Goal: Find contact information: Obtain details needed to contact an individual or organization

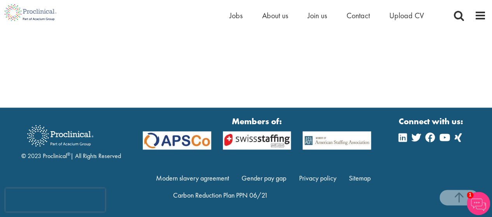
scroll to position [2027, 0]
click at [351, 15] on span "Contact" at bounding box center [357, 15] width 23 height 10
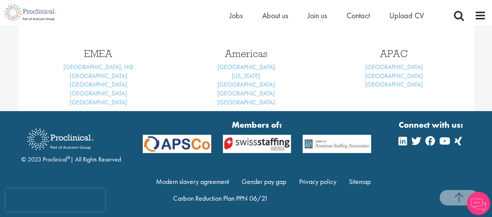
scroll to position [223, 0]
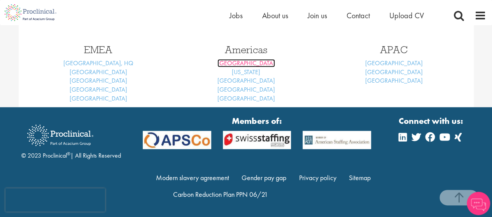
click at [246, 63] on link "[GEOGRAPHIC_DATA]" at bounding box center [246, 63] width 58 height 8
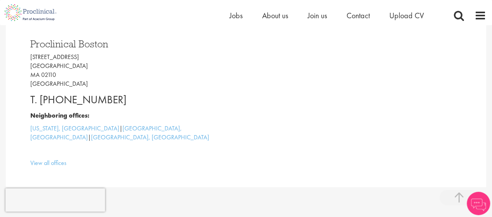
scroll to position [193, 0]
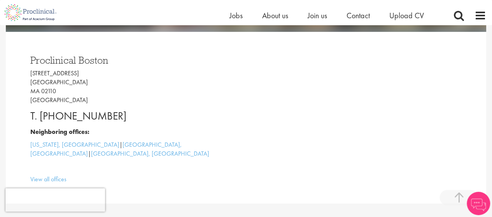
drag, startPoint x: 28, startPoint y: 76, endPoint x: 78, endPoint y: 74, distance: 49.8
click at [78, 74] on div "Proclinical [GEOGRAPHIC_DATA] [STREET_ADDRESS] T. [PHONE_NUMBER] Neighboring of…" at bounding box center [134, 117] width 221 height 141
copy p "[STREET_ADDRESS]"
drag, startPoint x: 56, startPoint y: 90, endPoint x: 41, endPoint y: 92, distance: 15.7
click at [41, 92] on p "[STREET_ADDRESS]" at bounding box center [135, 86] width 210 height 35
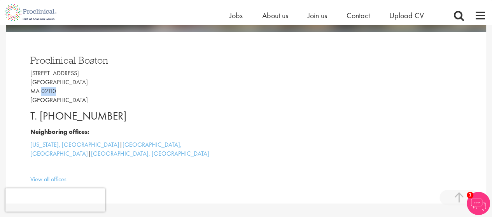
copy p "02110"
drag, startPoint x: 123, startPoint y: 118, endPoint x: 59, endPoint y: 117, distance: 64.5
click at [59, 117] on p "T. [PHONE_NUMBER]" at bounding box center [135, 116] width 210 height 16
copy p "617) 545-5919"
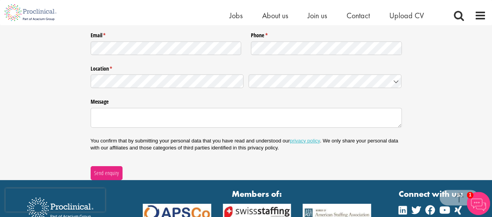
scroll to position [1227, 0]
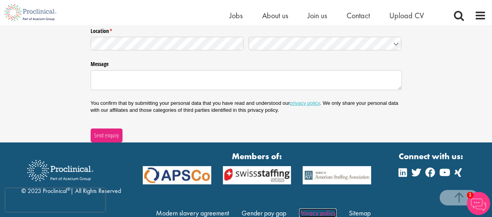
click at [316, 209] on link "Privacy policy" at bounding box center [317, 213] width 37 height 9
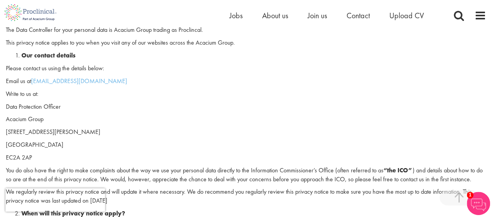
scroll to position [138, 0]
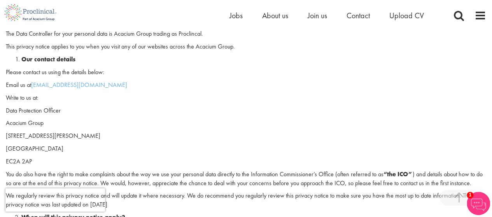
drag, startPoint x: 495, startPoint y: 19, endPoint x: 497, endPoint y: 24, distance: 4.5
drag, startPoint x: 97, startPoint y: 88, endPoint x: 44, endPoint y: 84, distance: 53.4
click at [44, 84] on p "Email us at dpo@acaciumgroup.com" at bounding box center [246, 85] width 480 height 9
copy p "@acaciumgroup.com"
